Goal: Task Accomplishment & Management: Use online tool/utility

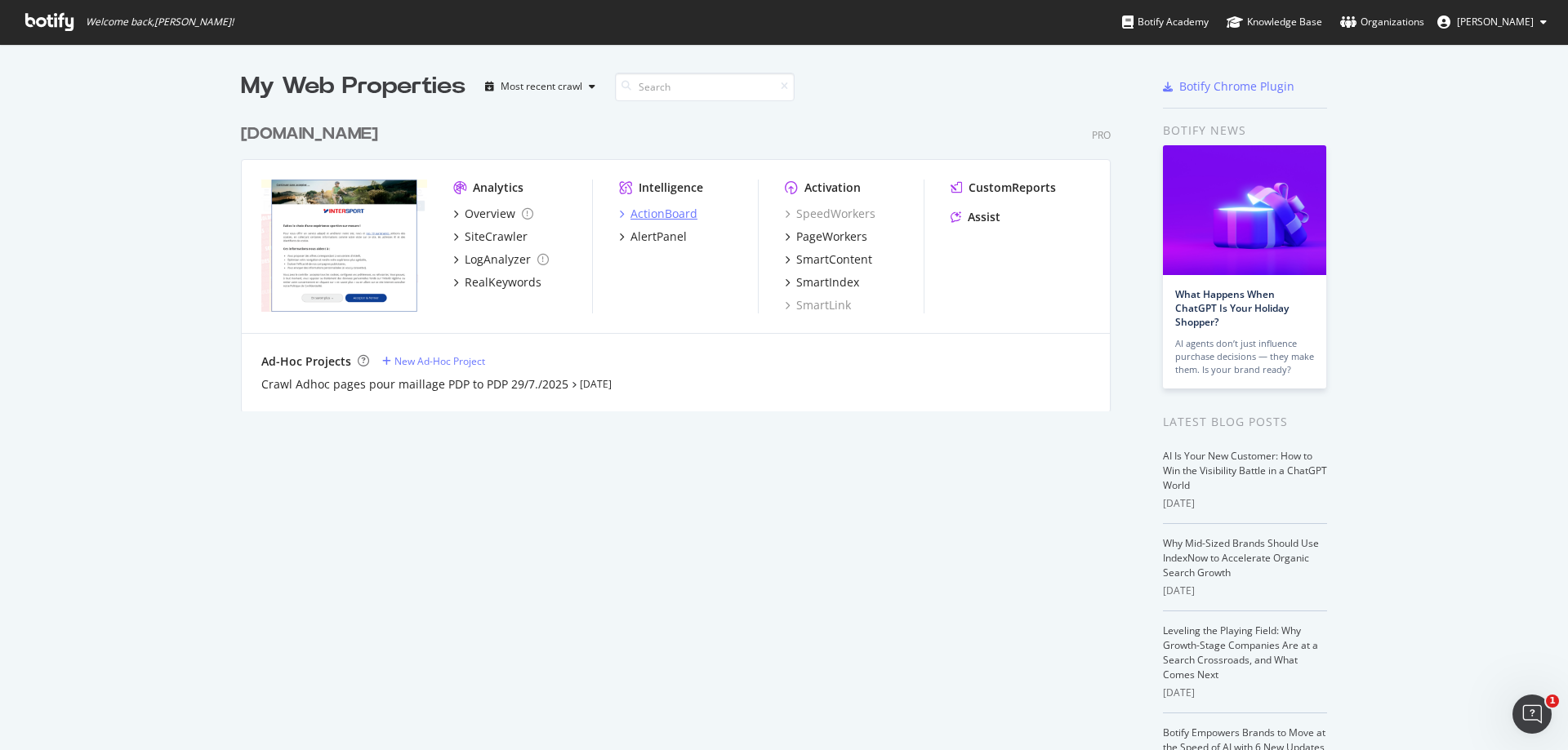
click at [652, 215] on div "ActionBoard" at bounding box center [664, 213] width 67 height 17
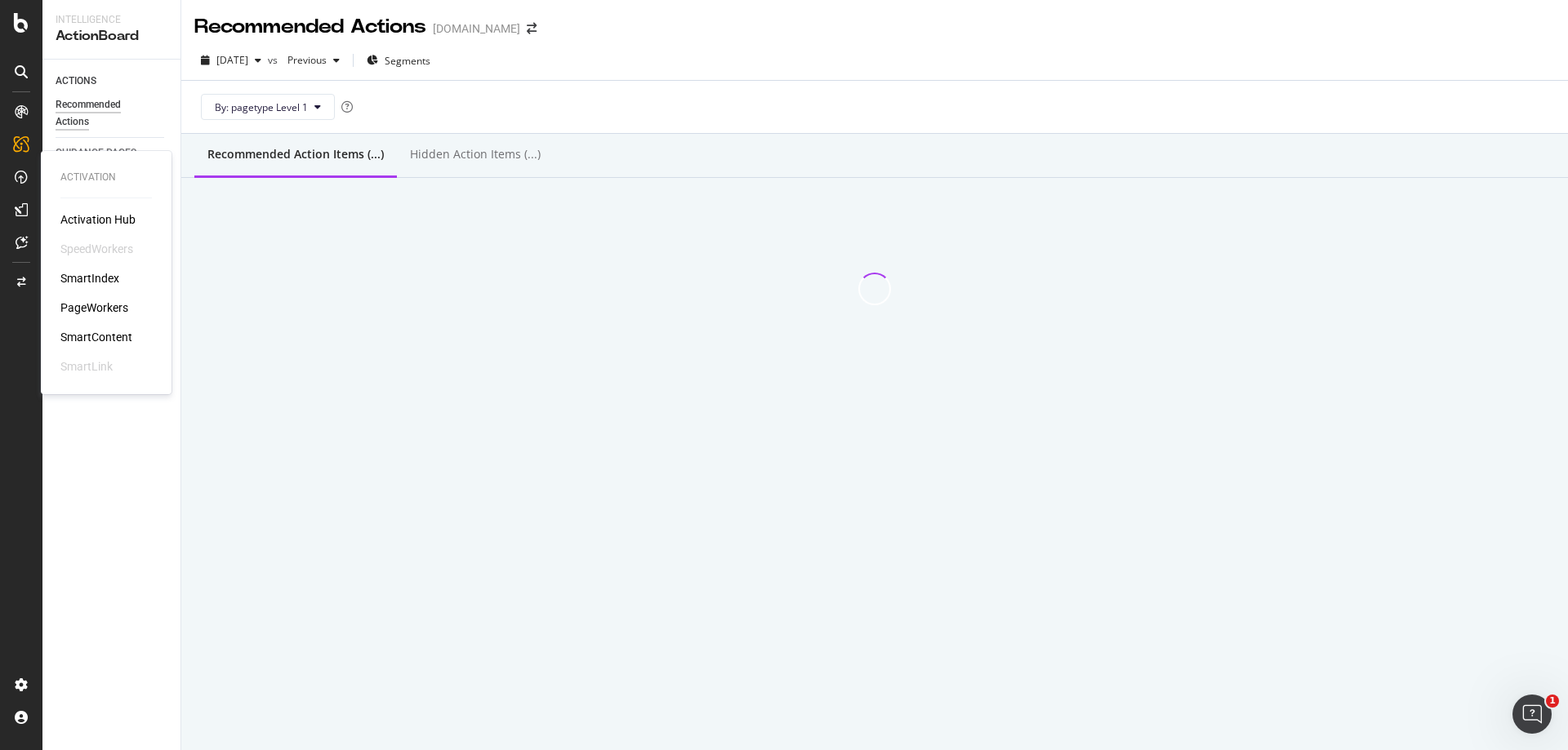
click at [131, 308] on div "PageWorkers" at bounding box center [107, 308] width 92 height 17
click at [123, 308] on div "PageWorkers" at bounding box center [94, 308] width 68 height 17
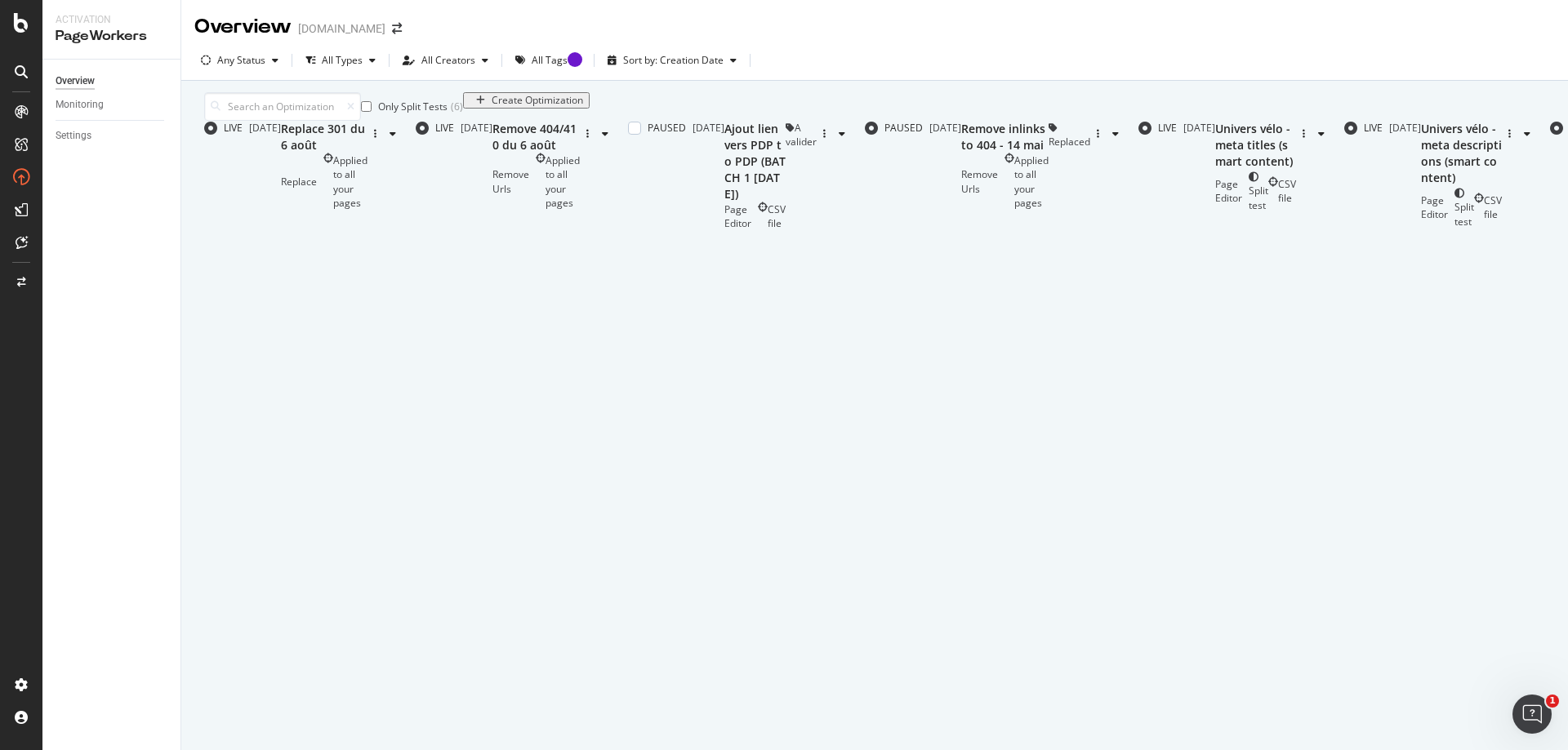
click at [724, 203] on div "Ajout lien vers PDP to PDP (BATCH 1 [DATE])" at bounding box center [754, 161] width 61 height 82
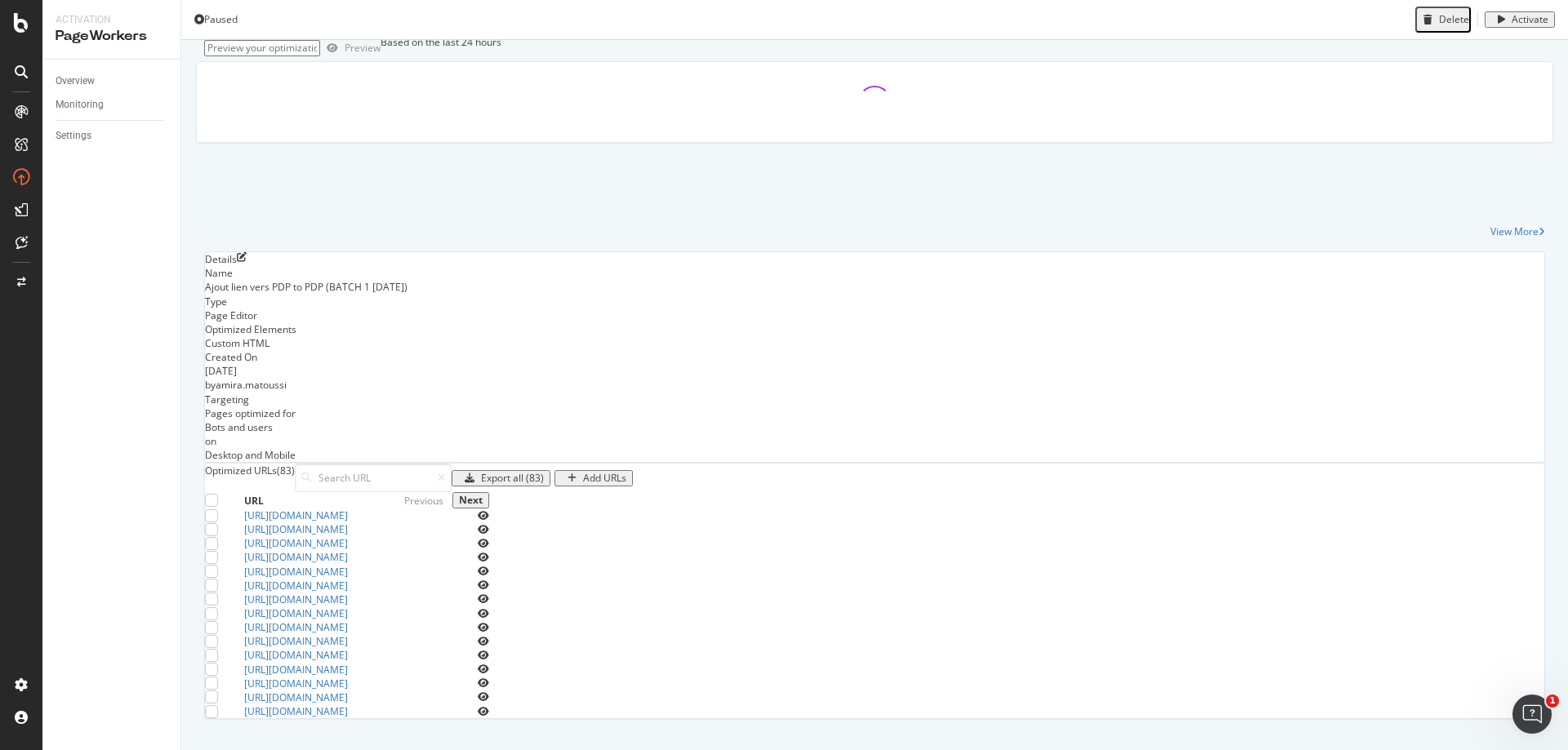
scroll to position [245, 0]
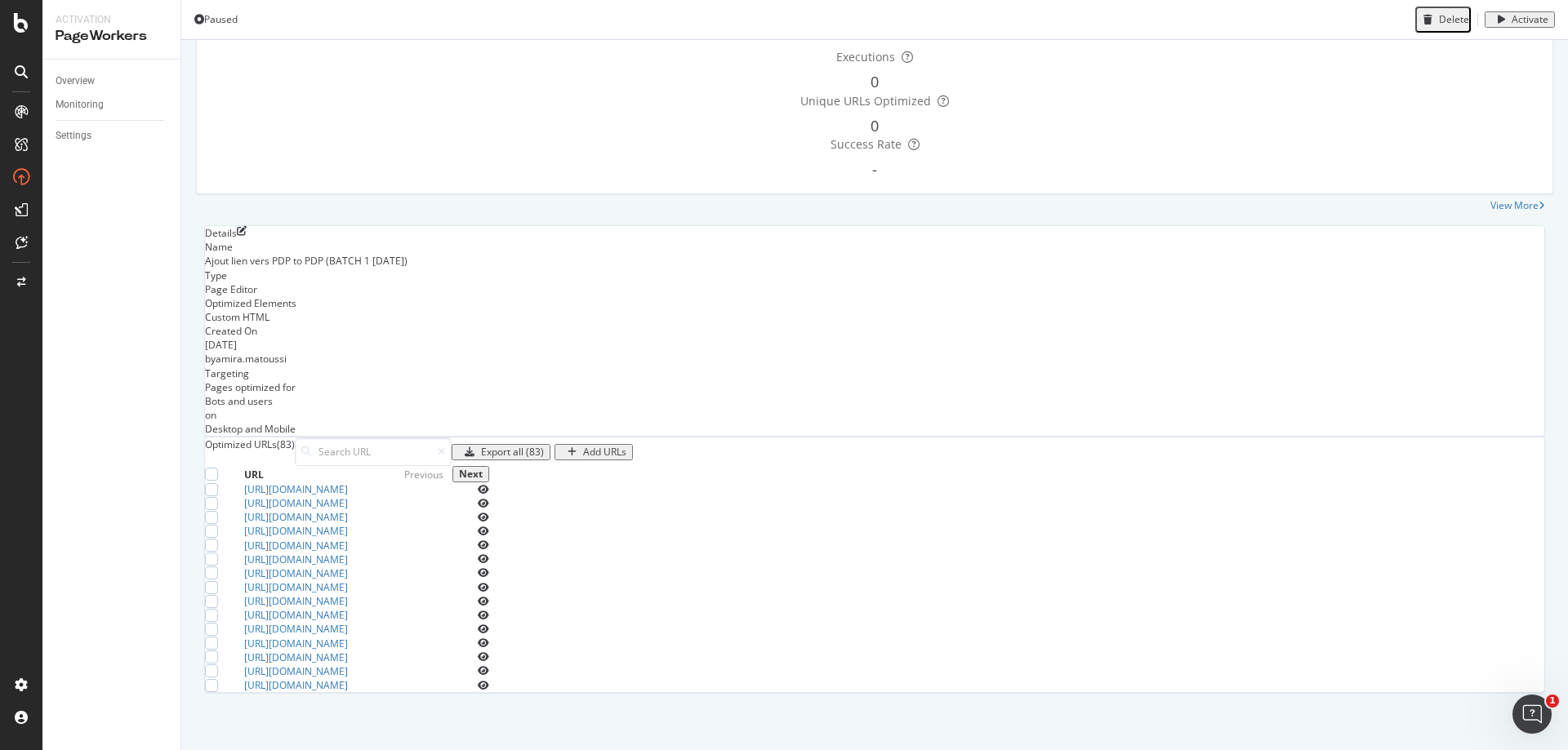
click at [489, 485] on icon "eye" at bounding box center [483, 489] width 11 height 10
